Goal: Navigation & Orientation: Understand site structure

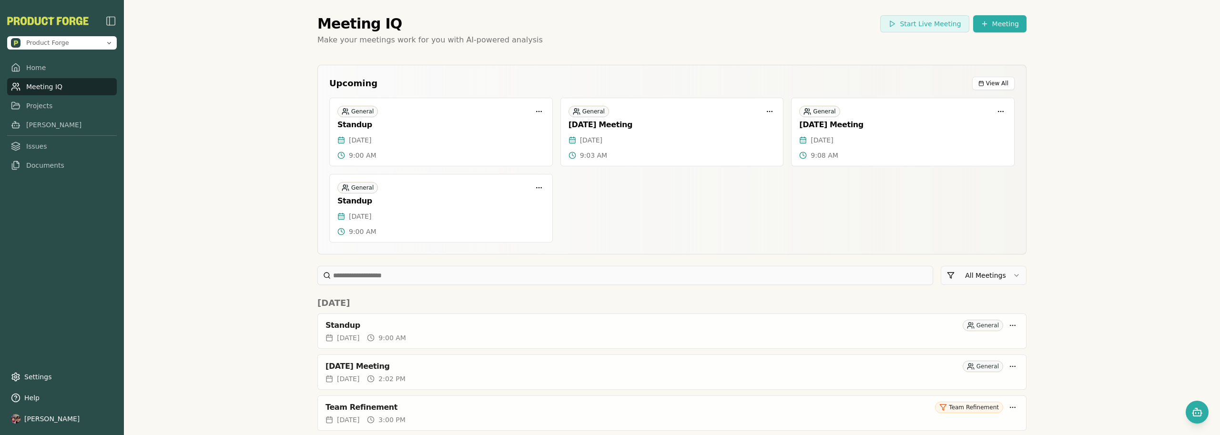
scroll to position [2013, 0]
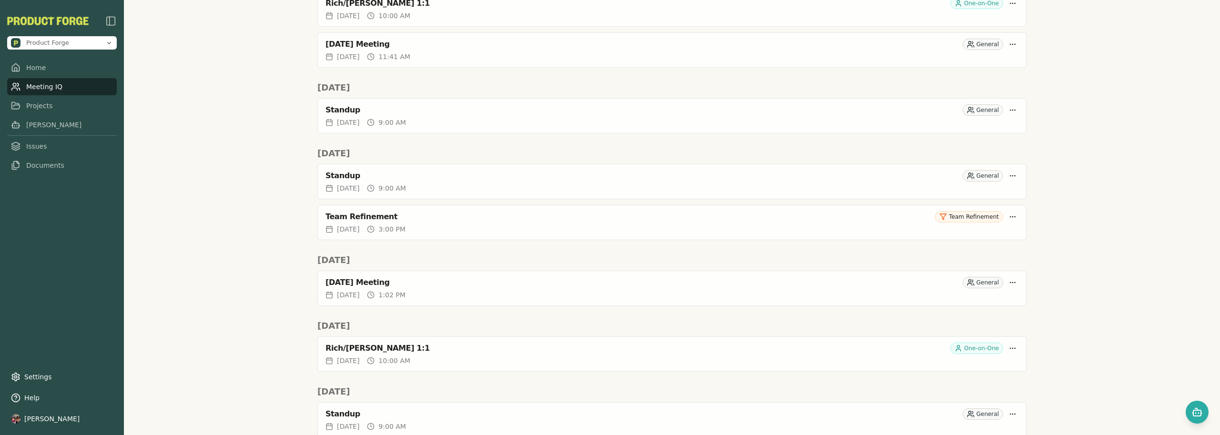
scroll to position [935, 0]
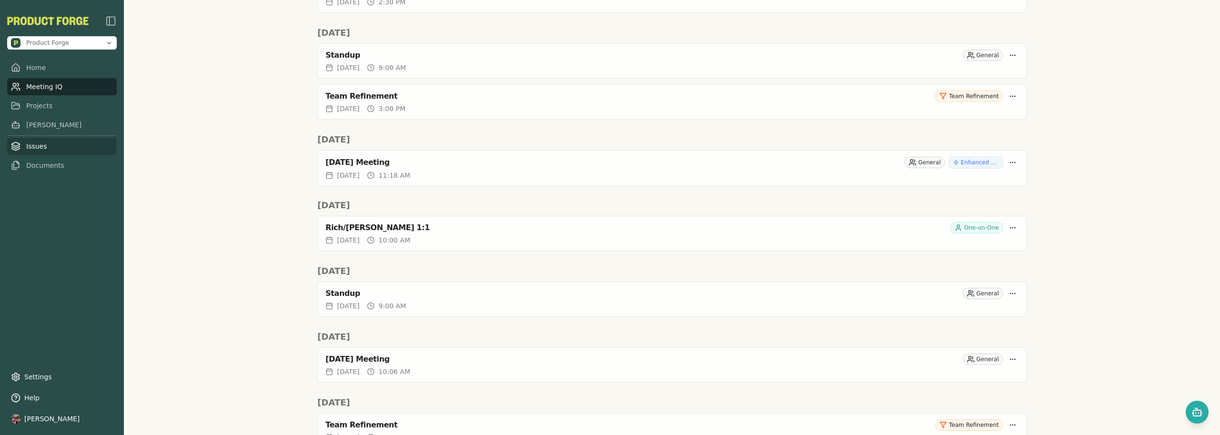
click at [40, 142] on link "Issues" at bounding box center [62, 146] width 110 height 17
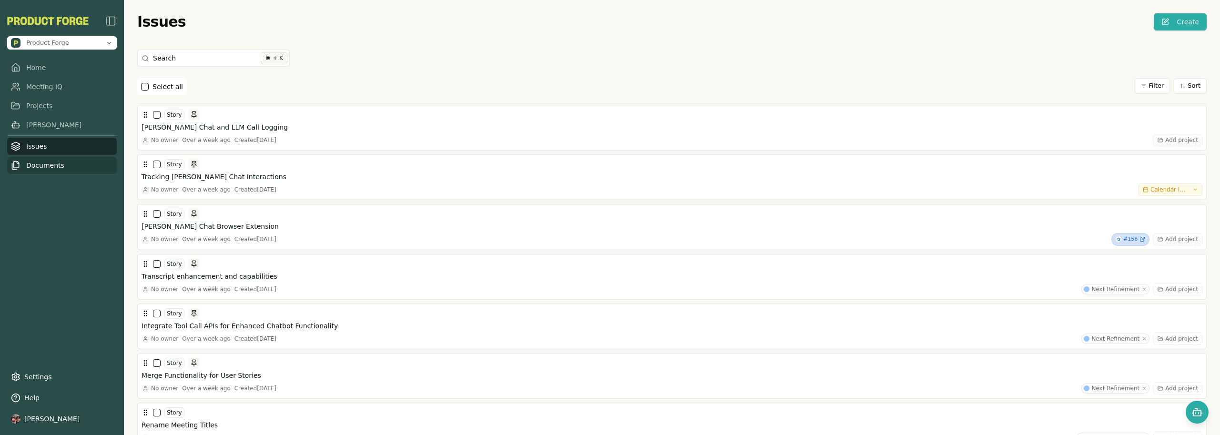
click at [61, 163] on link "Documents" at bounding box center [62, 165] width 110 height 17
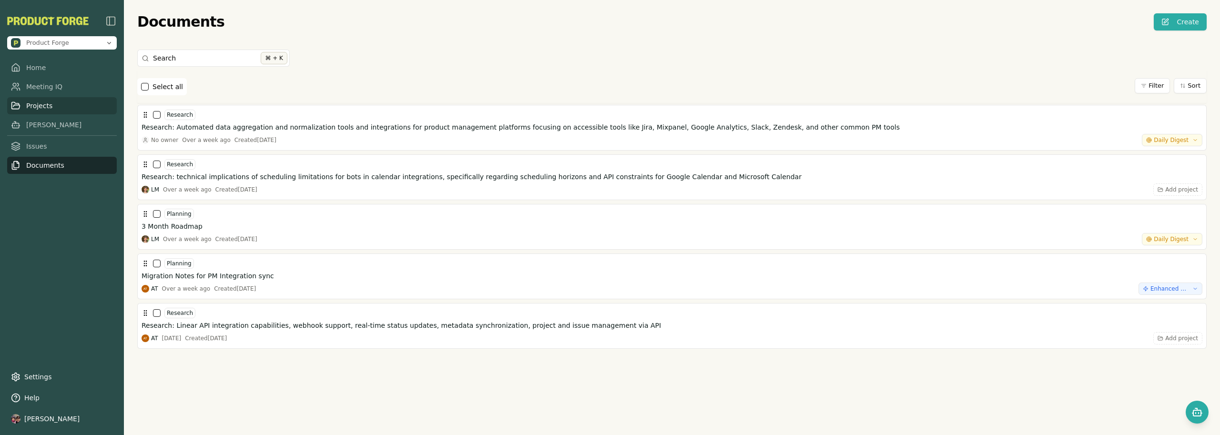
click at [46, 108] on link "Projects" at bounding box center [62, 105] width 110 height 17
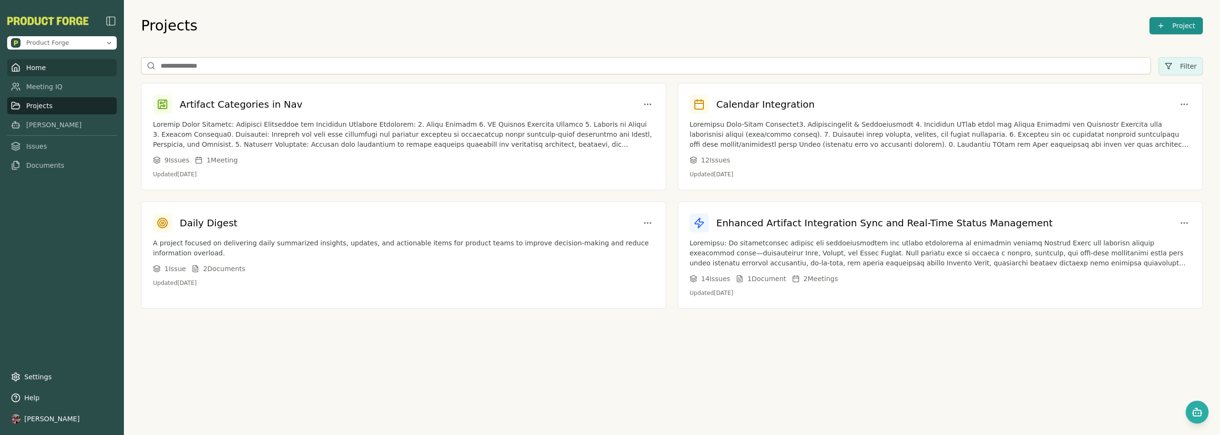
click at [49, 65] on link "Home" at bounding box center [62, 67] width 110 height 17
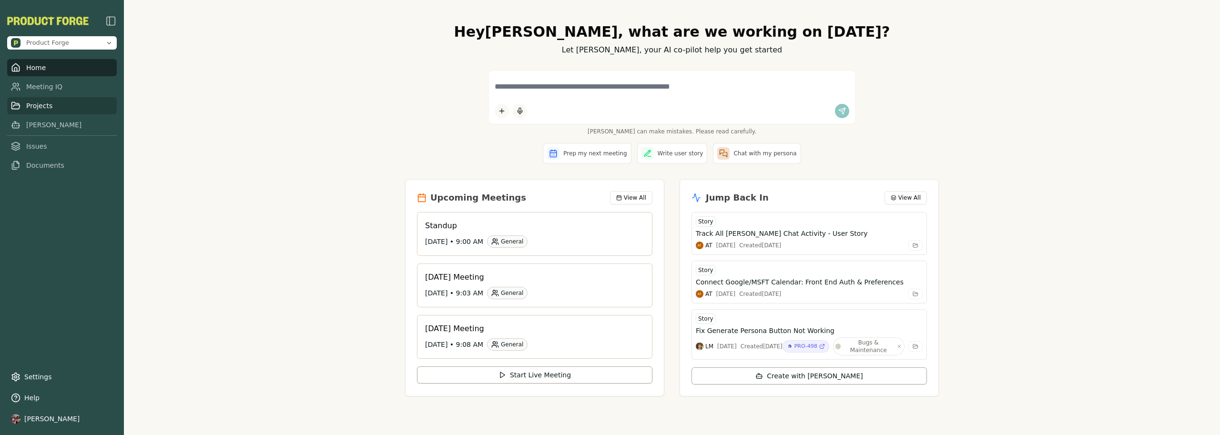
click at [49, 106] on link "Projects" at bounding box center [62, 105] width 110 height 17
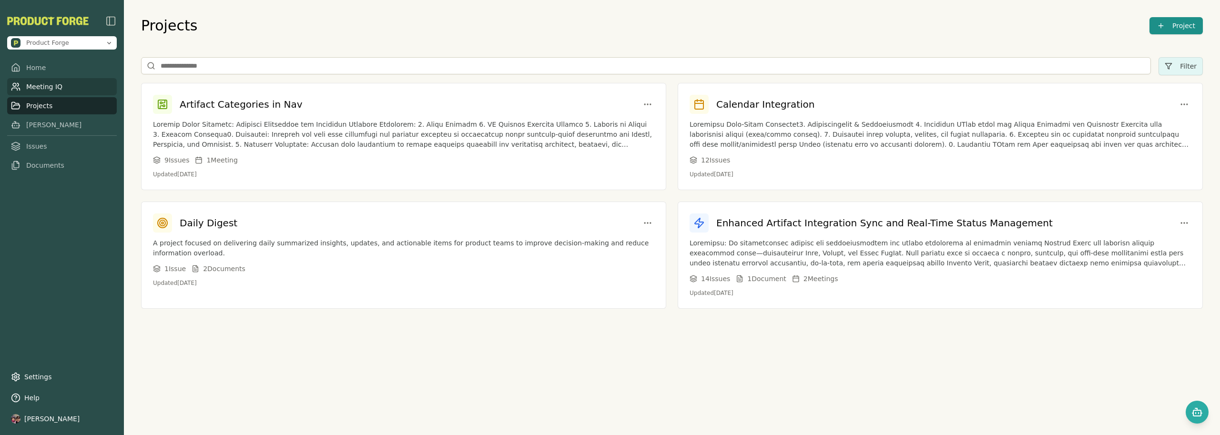
click at [36, 89] on link "Meeting IQ" at bounding box center [62, 86] width 110 height 17
